Goal: Task Accomplishment & Management: Manage account settings

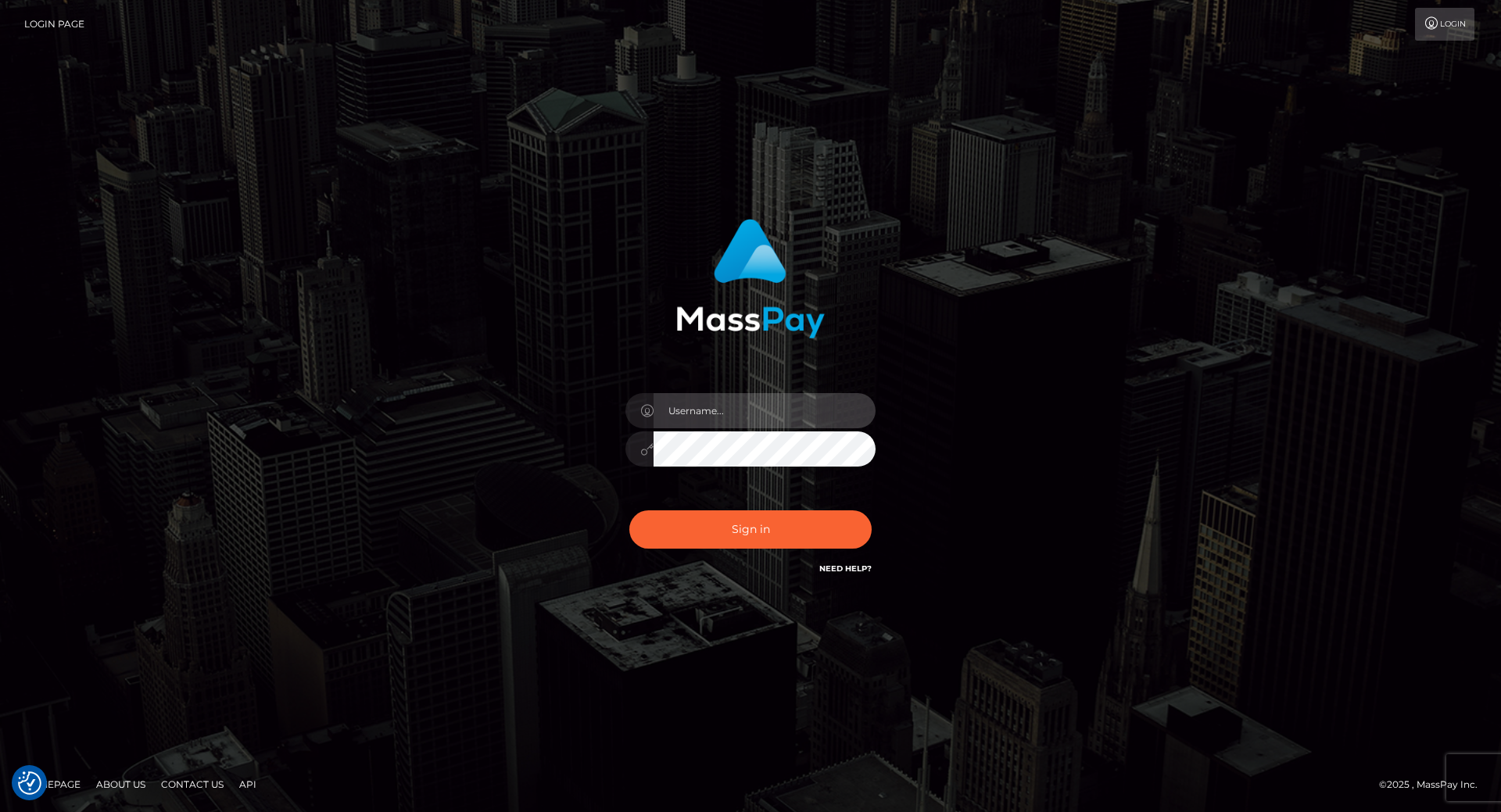
click at [701, 410] on input "text" at bounding box center [764, 411] width 222 height 35
type input "leslie.throne"
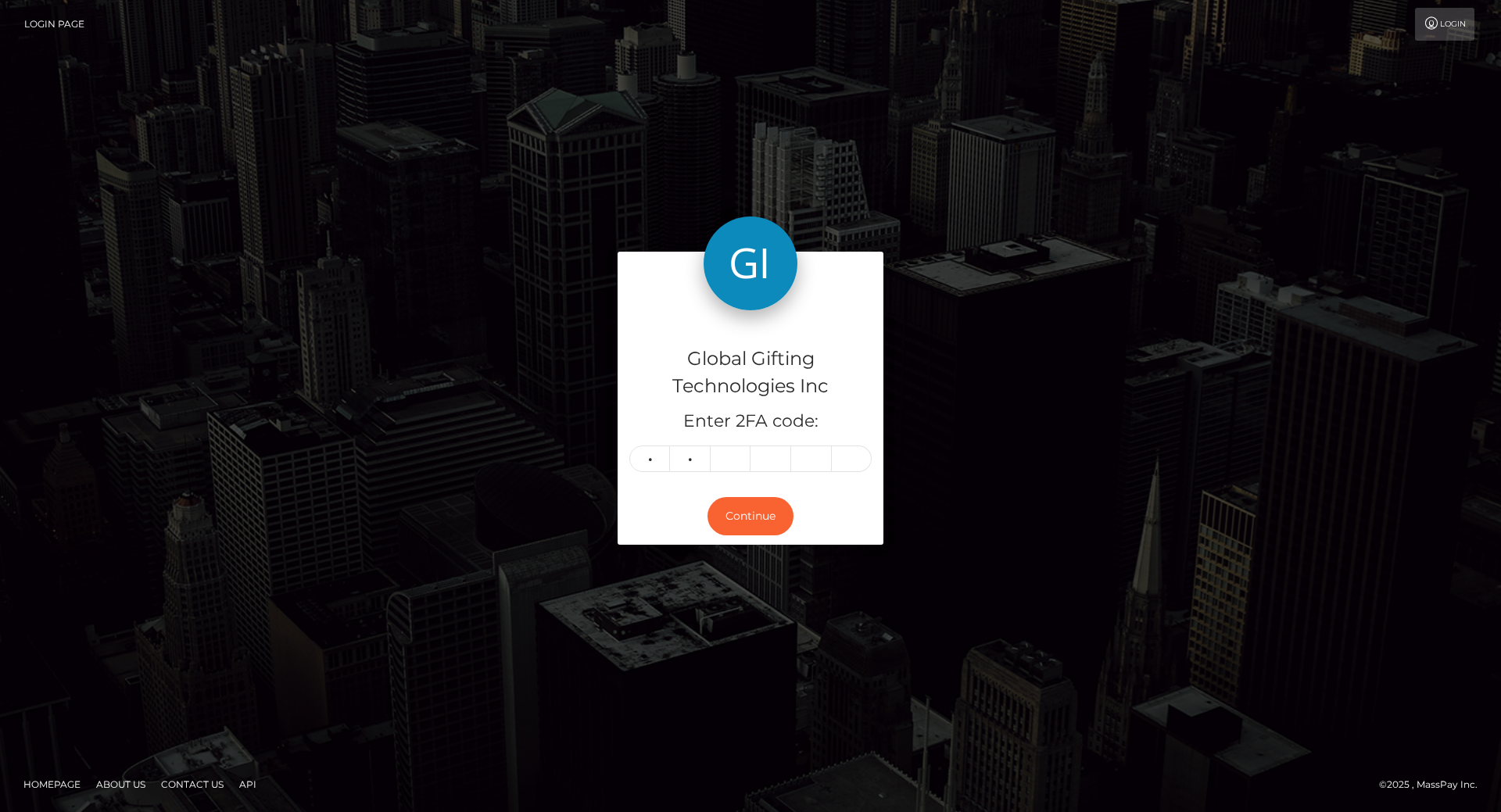
type input "8"
type input "6"
type input "8"
type input "3"
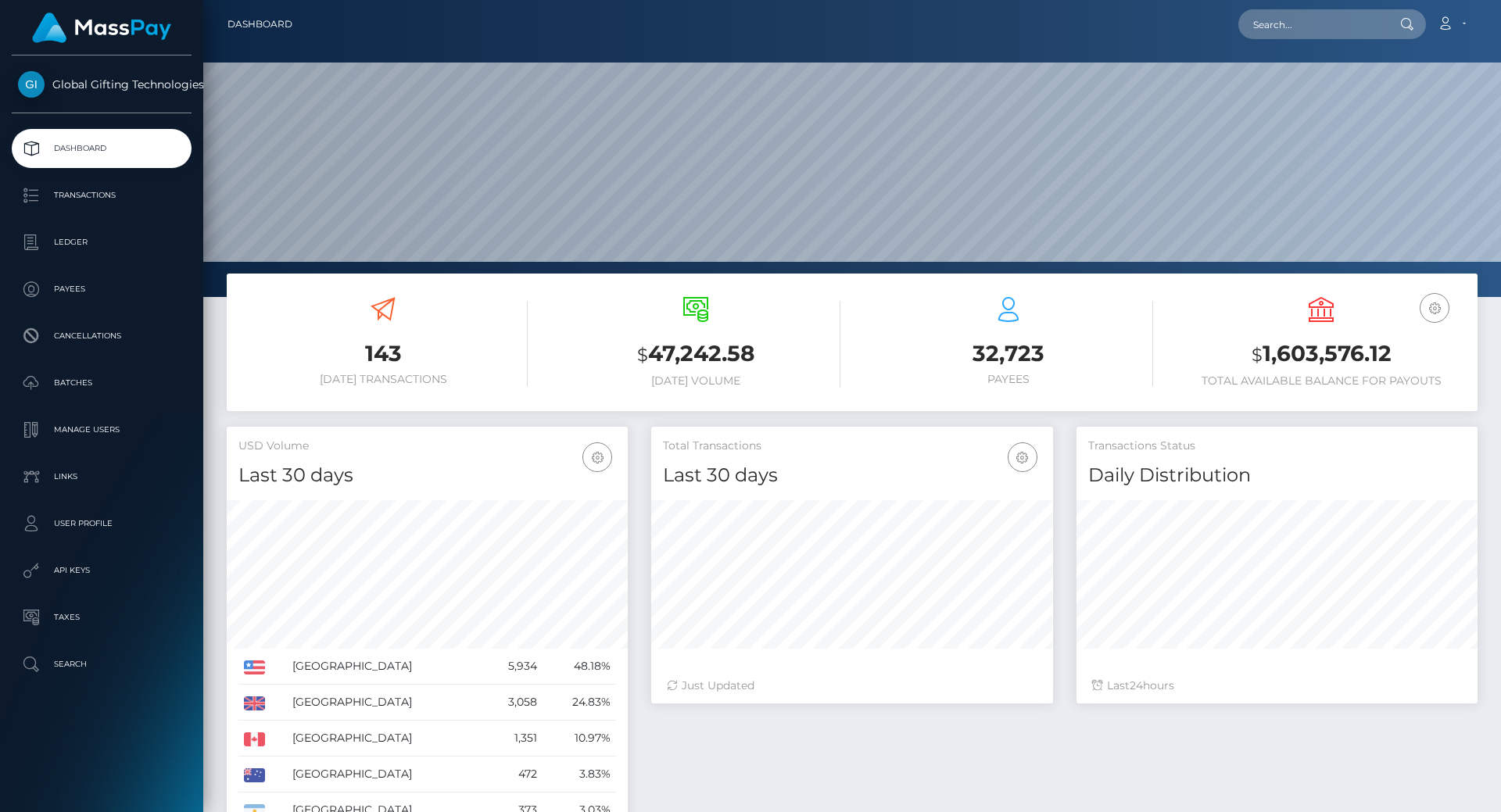
scroll to position [277, 402]
click at [1305, 369] on h3 "$ 1,603,576.12" at bounding box center [1321, 355] width 289 height 32
copy h3 "1,603,576.12"
